Goal: Task Accomplishment & Management: Manage account settings

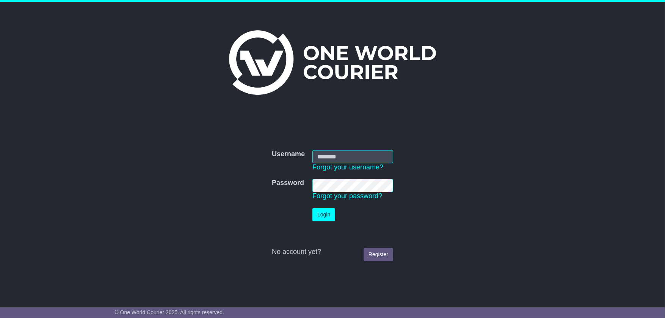
type input "**********"
click at [323, 214] on button "Login" at bounding box center [323, 214] width 23 height 13
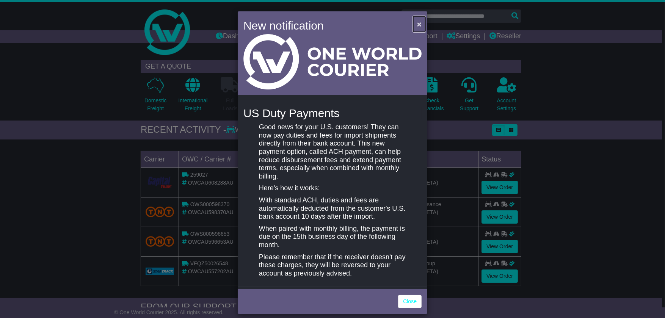
drag, startPoint x: 417, startPoint y: 22, endPoint x: 440, endPoint y: 17, distance: 24.0
click at [417, 22] on span "×" at bounding box center [419, 24] width 5 height 9
